Goal: Task Accomplishment & Management: Manage account settings

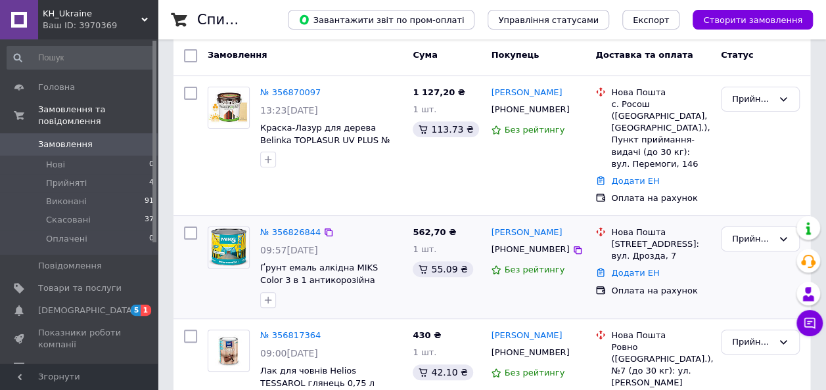
scroll to position [66, 0]
click at [297, 227] on link "№ 356826844" at bounding box center [290, 232] width 60 height 10
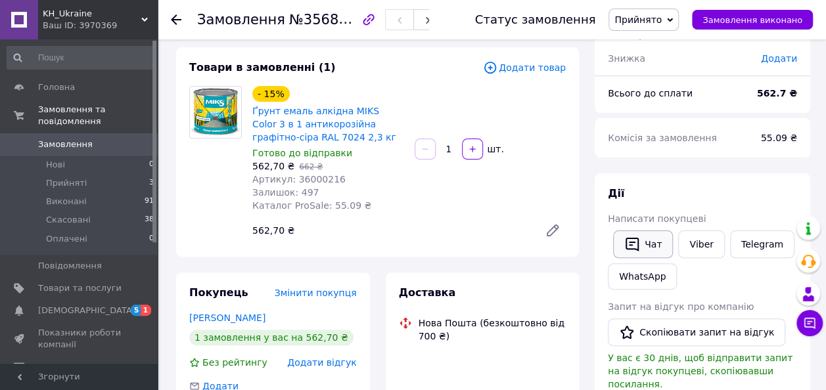
click at [636, 224] on span "Написати покупцеві" at bounding box center [657, 218] width 98 height 11
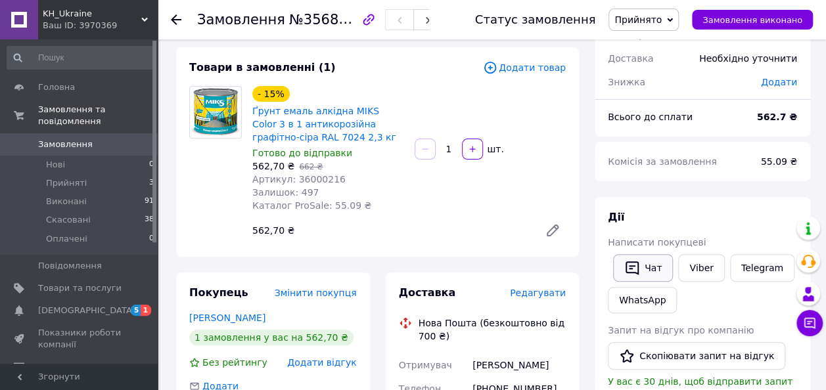
click at [639, 270] on button "Чат" at bounding box center [643, 268] width 60 height 28
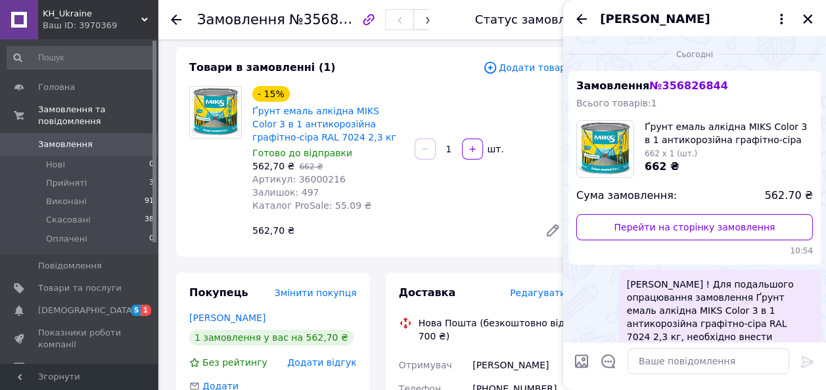
scroll to position [129, 0]
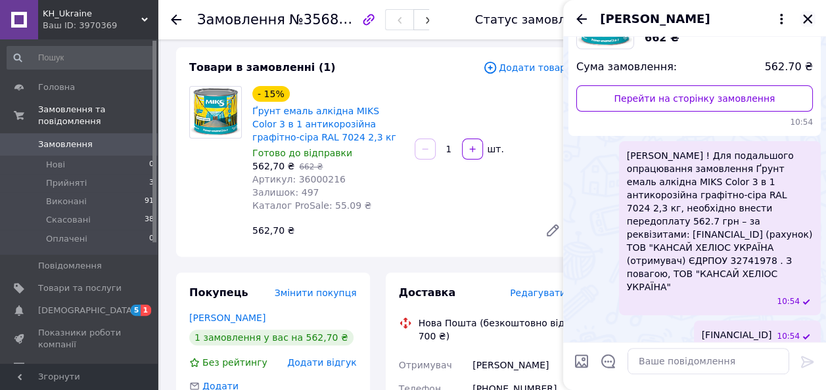
click at [801, 17] on icon "Закрити" at bounding box center [807, 19] width 12 height 12
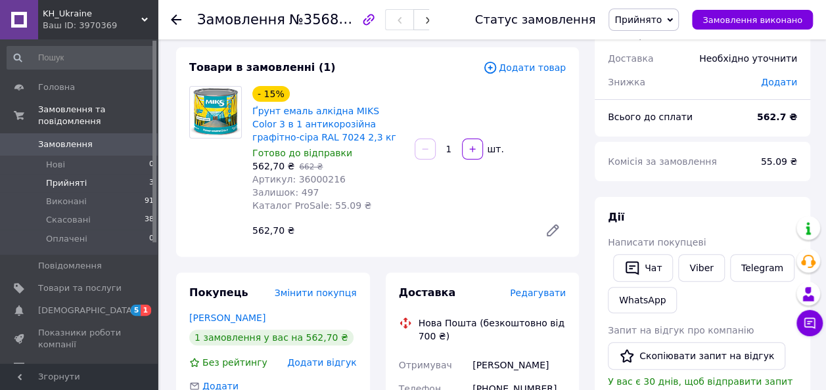
click at [60, 177] on span "Прийняті" at bounding box center [66, 183] width 41 height 12
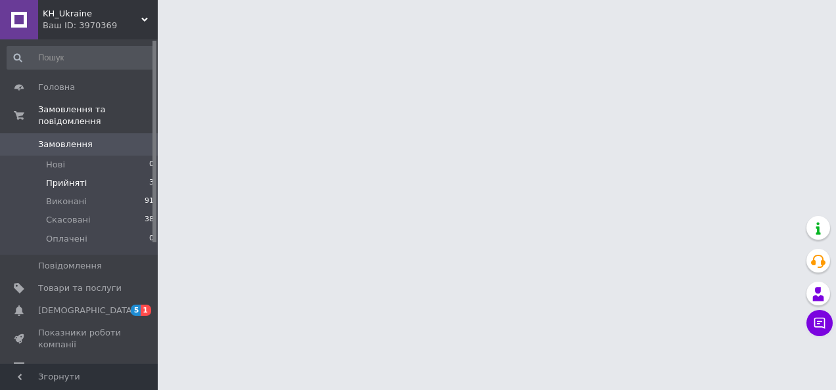
click at [63, 177] on span "Прийняті" at bounding box center [66, 183] width 41 height 12
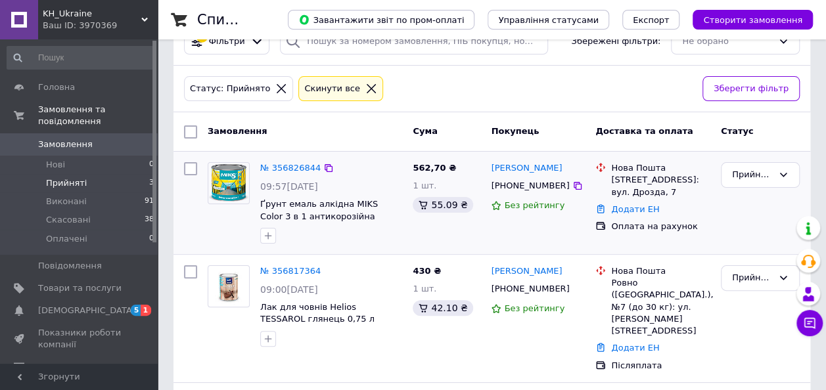
scroll to position [66, 0]
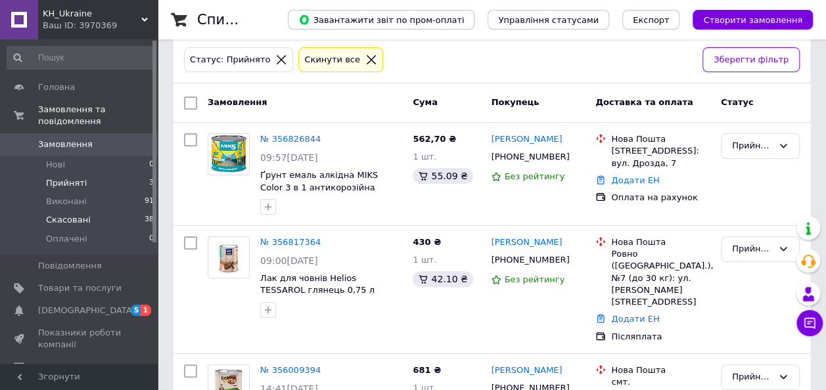
click at [79, 214] on span "Скасовані" at bounding box center [68, 220] width 45 height 12
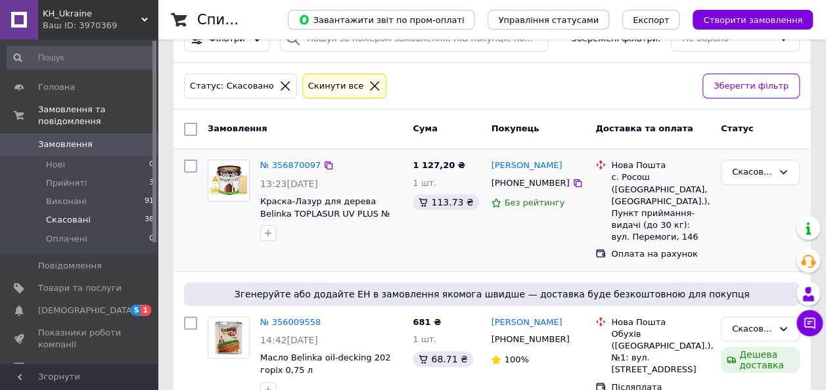
scroll to position [66, 0]
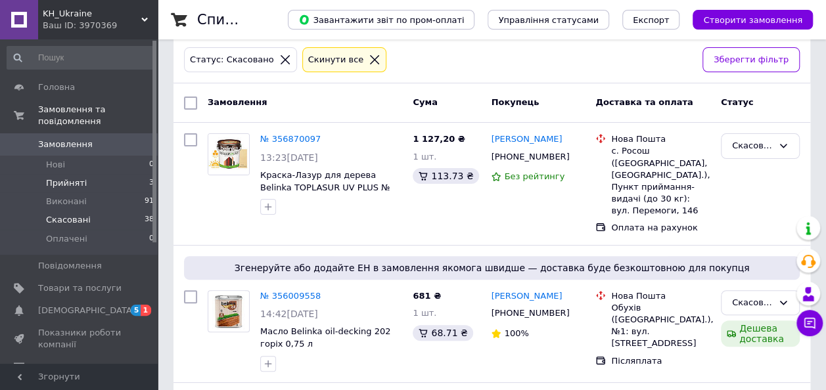
click at [75, 177] on span "Прийняті" at bounding box center [66, 183] width 41 height 12
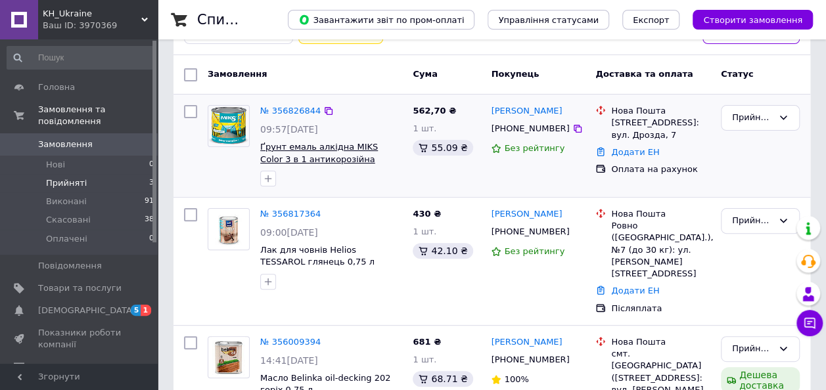
scroll to position [131, 0]
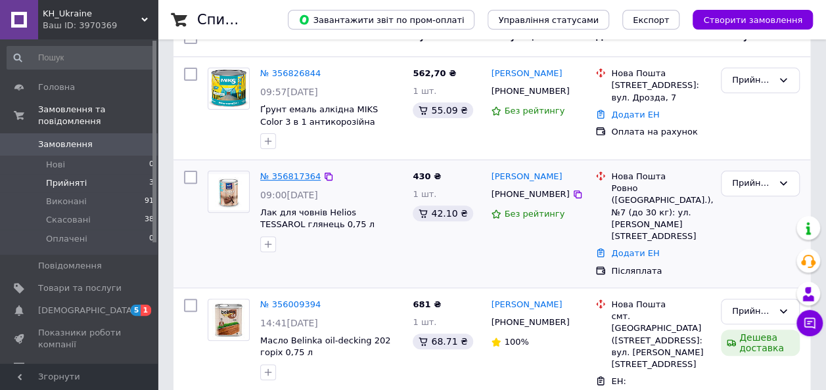
click at [277, 176] on link "№ 356817364" at bounding box center [290, 176] width 60 height 10
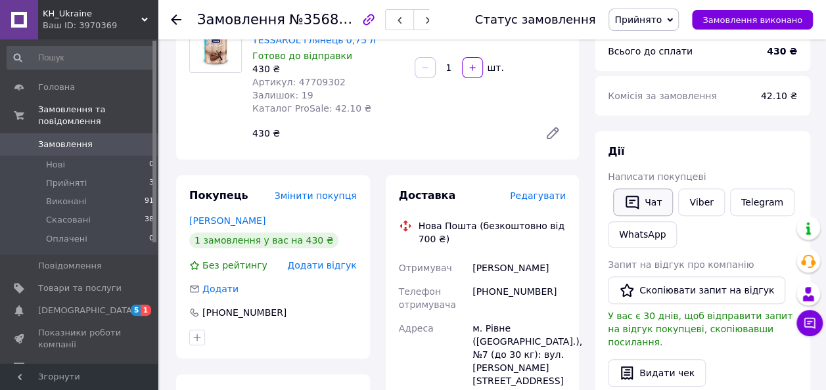
click at [638, 202] on icon "button" at bounding box center [632, 202] width 16 height 16
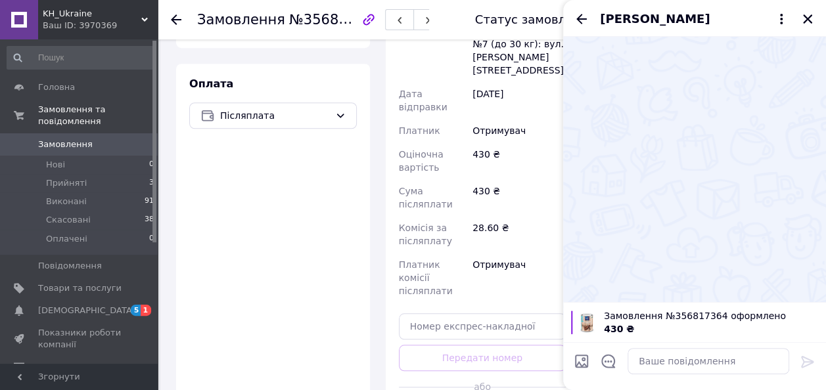
scroll to position [460, 0]
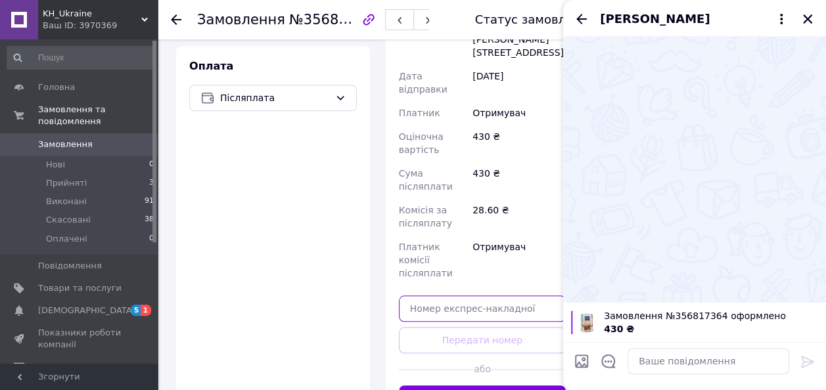
click at [436, 296] on input "text" at bounding box center [483, 309] width 168 height 26
paste input "20400471798295"
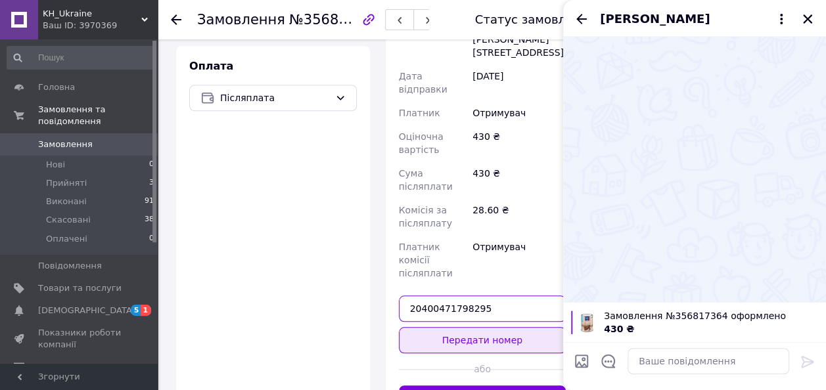
type input "20400471798295"
click at [449, 327] on button "Передати номер" at bounding box center [483, 340] width 168 height 26
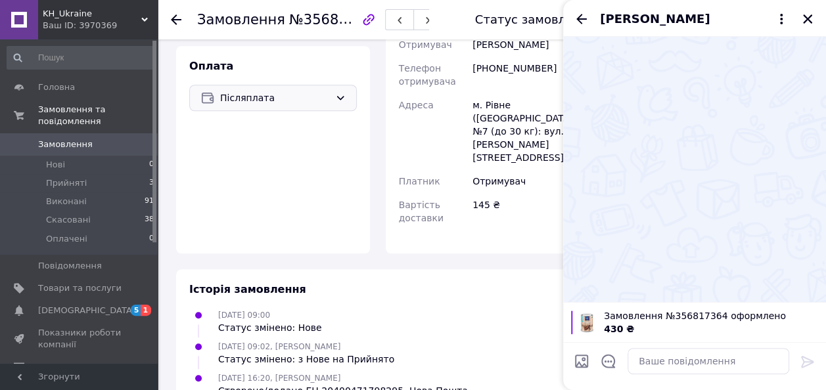
click at [336, 101] on icon at bounding box center [340, 98] width 11 height 11
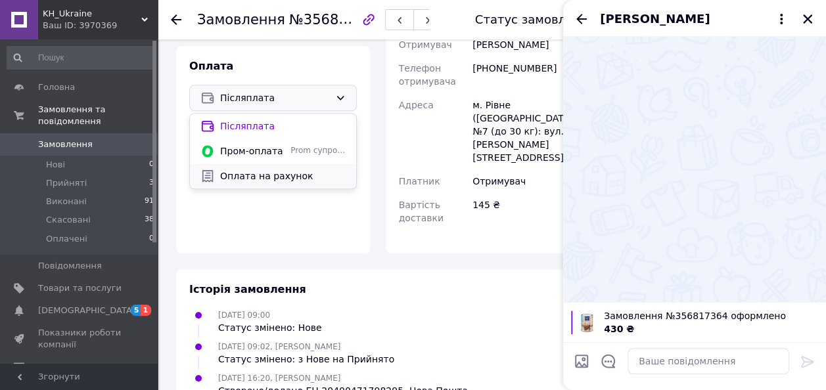
click at [275, 175] on span "Оплата на рахунок" at bounding box center [282, 175] width 125 height 13
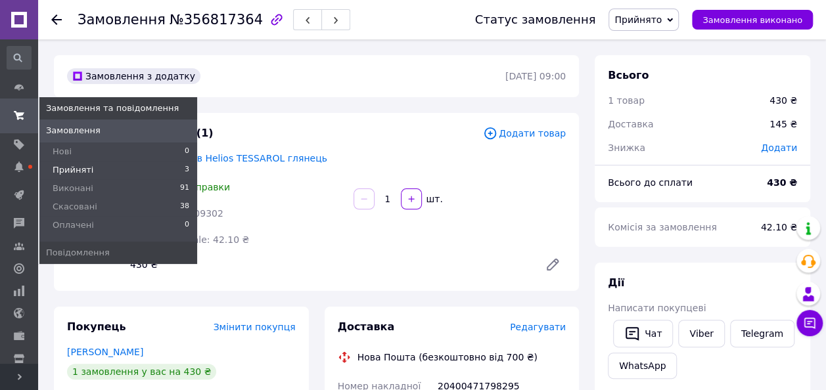
click at [68, 166] on span "Прийняті" at bounding box center [73, 170] width 41 height 12
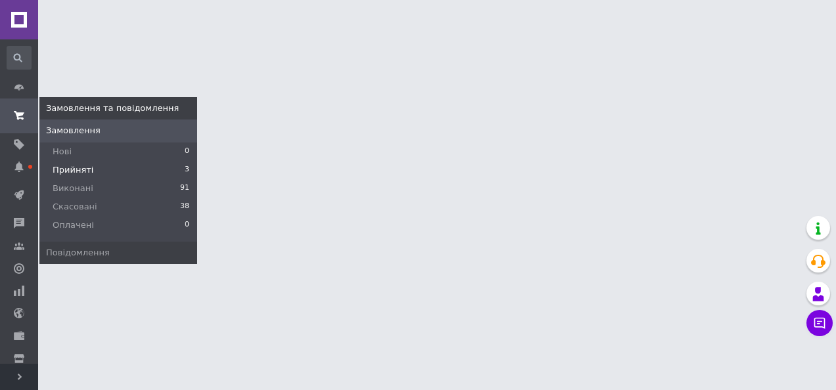
click at [83, 170] on span "Прийняті" at bounding box center [73, 170] width 41 height 12
click at [81, 172] on span "Прийняті" at bounding box center [73, 170] width 41 height 12
